Goal: Find contact information: Find contact information

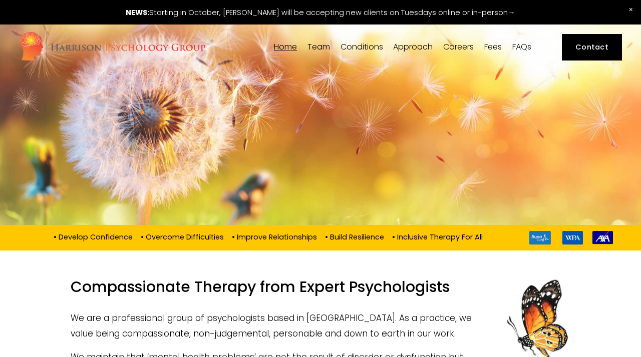
drag, startPoint x: 406, startPoint y: 100, endPoint x: 484, endPoint y: 186, distance: 115.6
click at [591, 47] on link "Contact" at bounding box center [592, 47] width 60 height 27
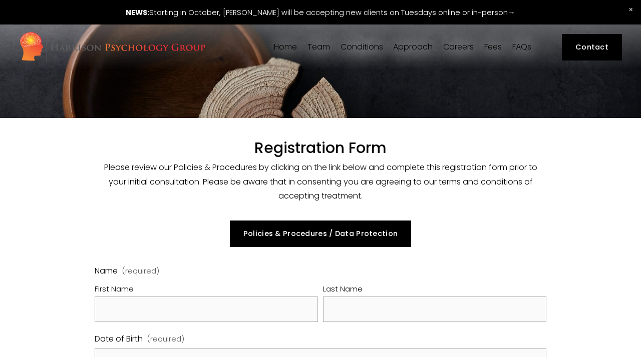
select select "GB"
click at [0, 0] on span "Our Team" at bounding box center [0, 0] width 0 height 0
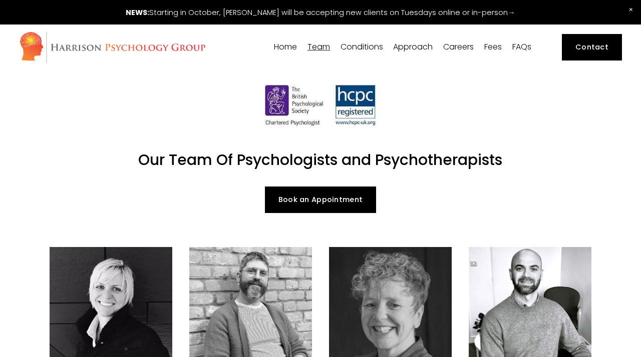
click at [632, 10] on span "Close Announcement" at bounding box center [631, 10] width 20 height 20
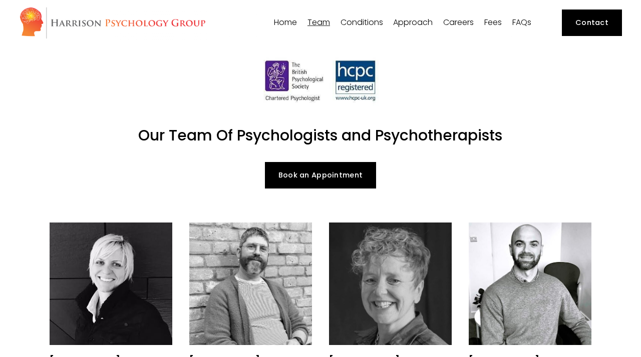
click at [534, 88] on div at bounding box center [321, 88] width 542 height 43
click at [123, 17] on img at bounding box center [112, 23] width 187 height 33
